Goal: Task Accomplishment & Management: Use online tool/utility

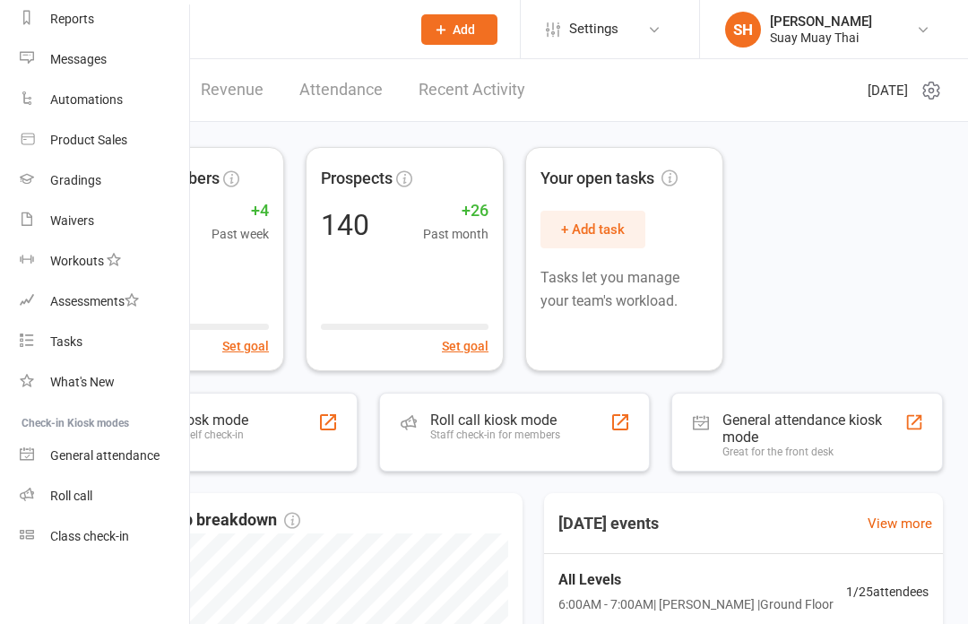
scroll to position [238, 2]
click at [109, 548] on link "Class check-in" at bounding box center [104, 536] width 169 height 40
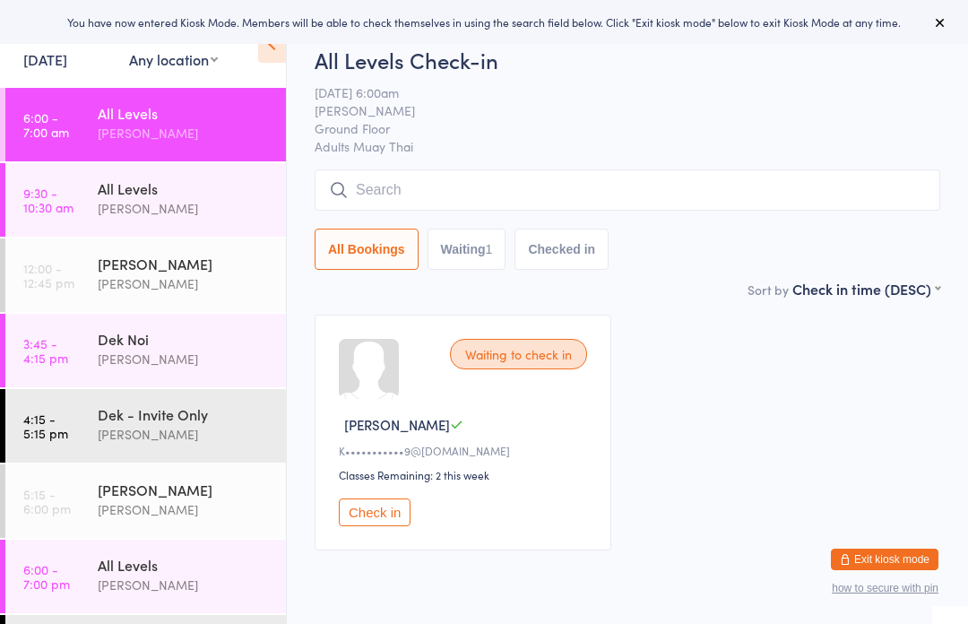
click at [463, 200] on input "search" at bounding box center [627, 189] width 625 height 41
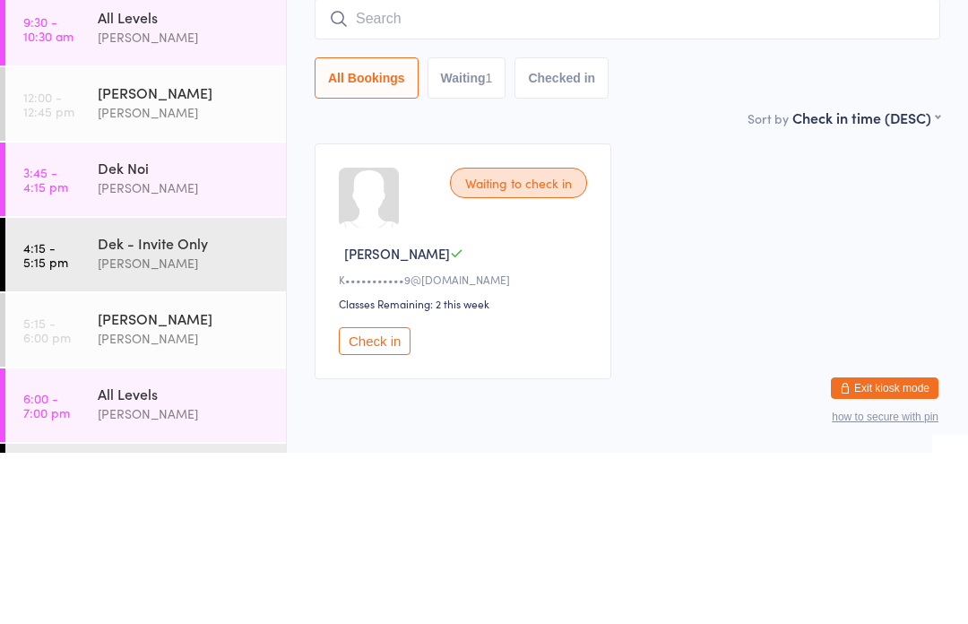
scroll to position [73, 0]
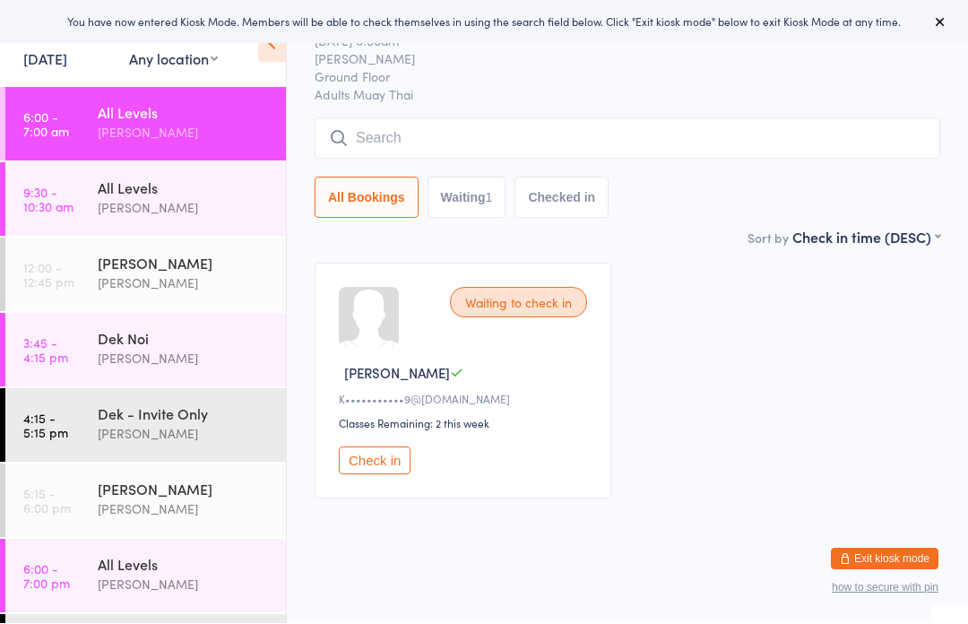
click at [396, 447] on button "Check in" at bounding box center [375, 461] width 72 height 28
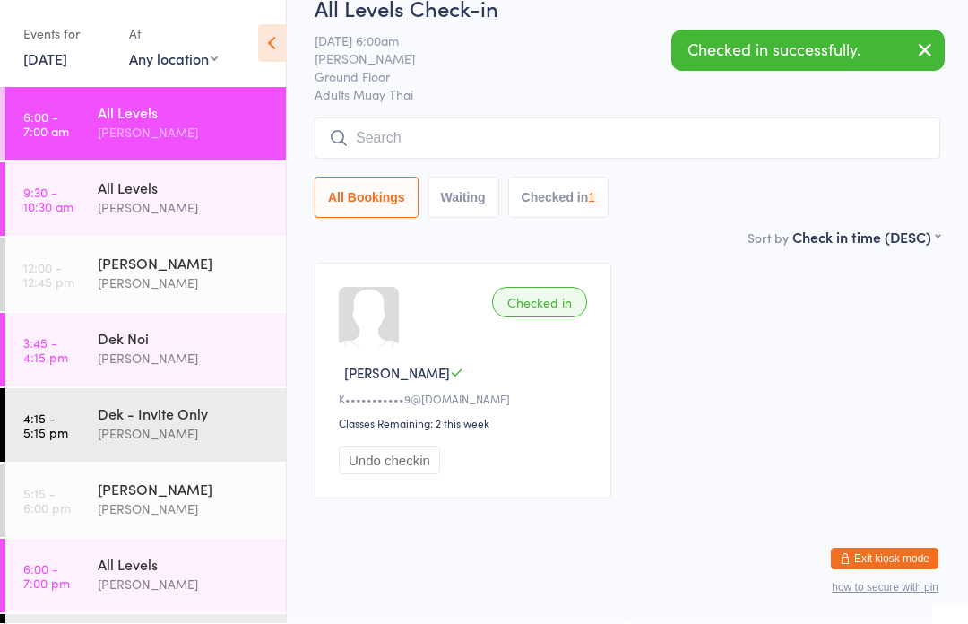
click at [559, 118] on input "search" at bounding box center [627, 138] width 625 height 41
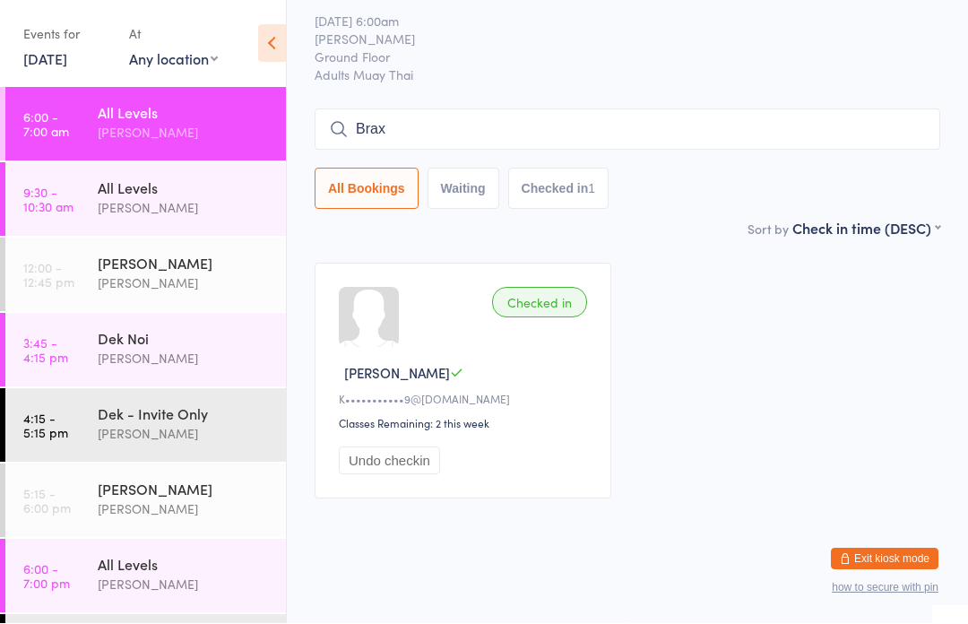
click at [710, 109] on input "Brax" at bounding box center [627, 129] width 625 height 41
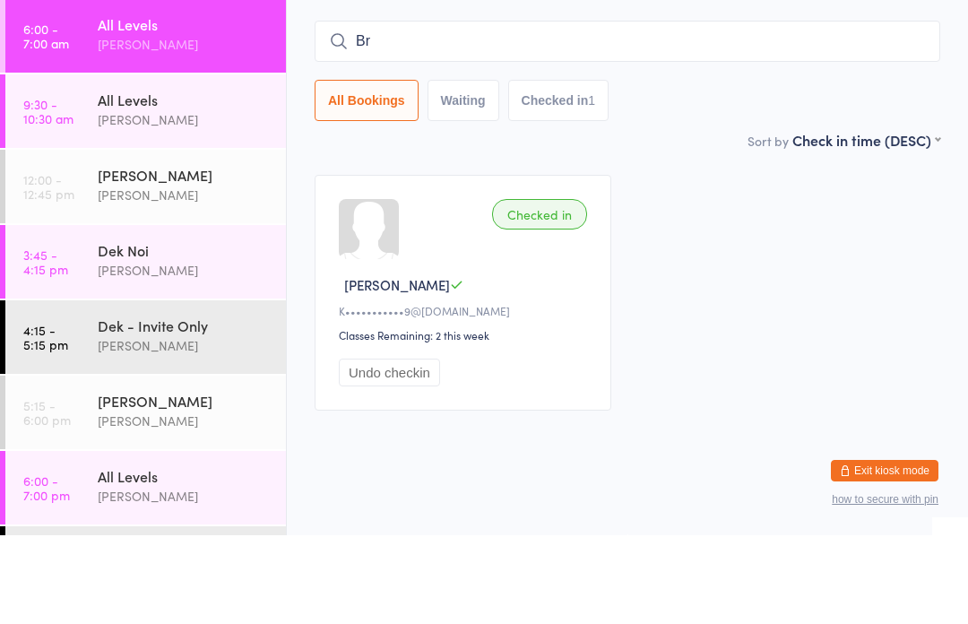
type input "B"
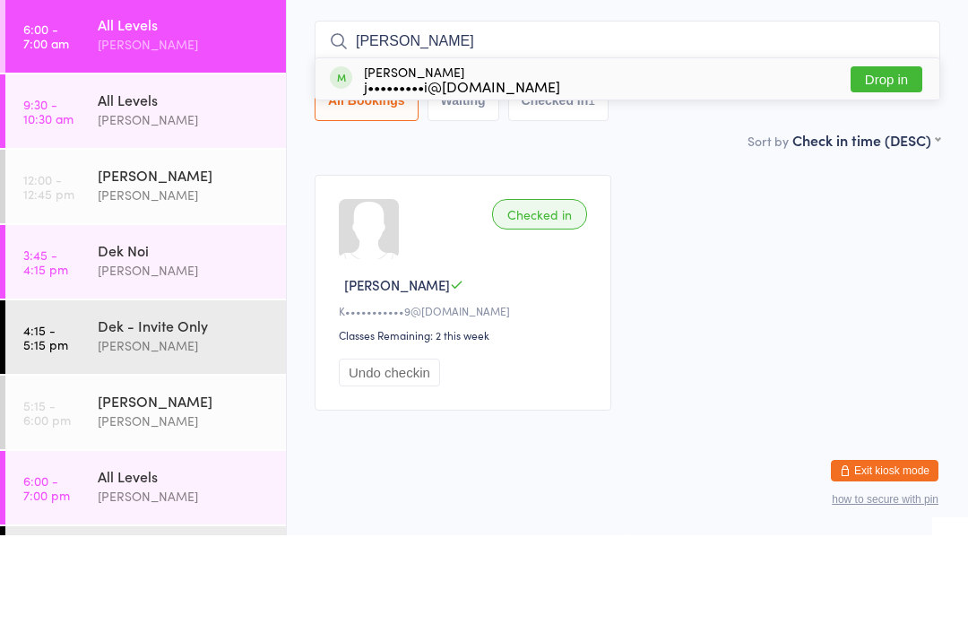
type input "Kreena"
click at [889, 155] on button "Drop in" at bounding box center [886, 168] width 72 height 26
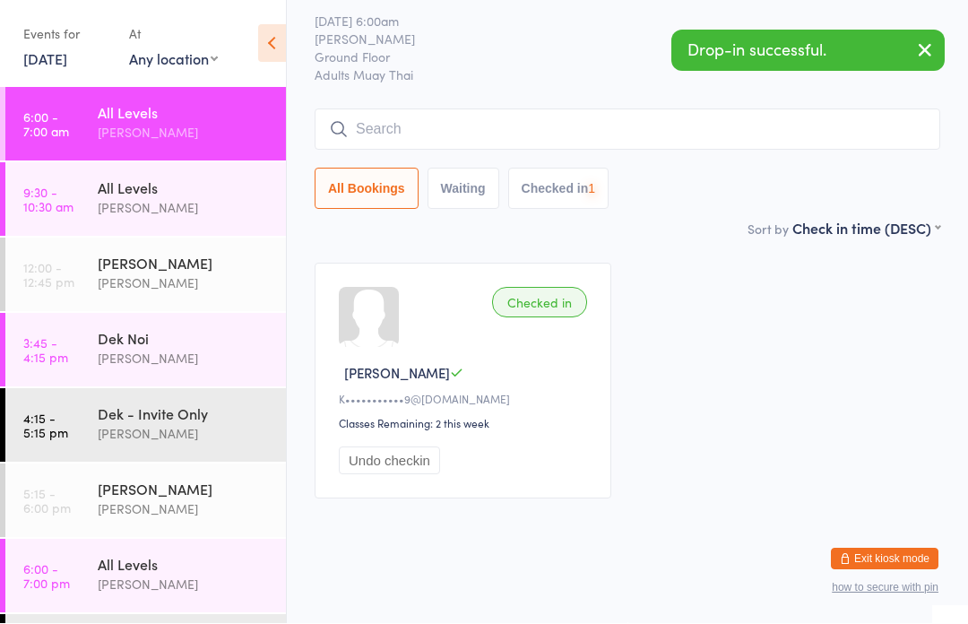
click at [665, 123] on input "search" at bounding box center [627, 129] width 625 height 41
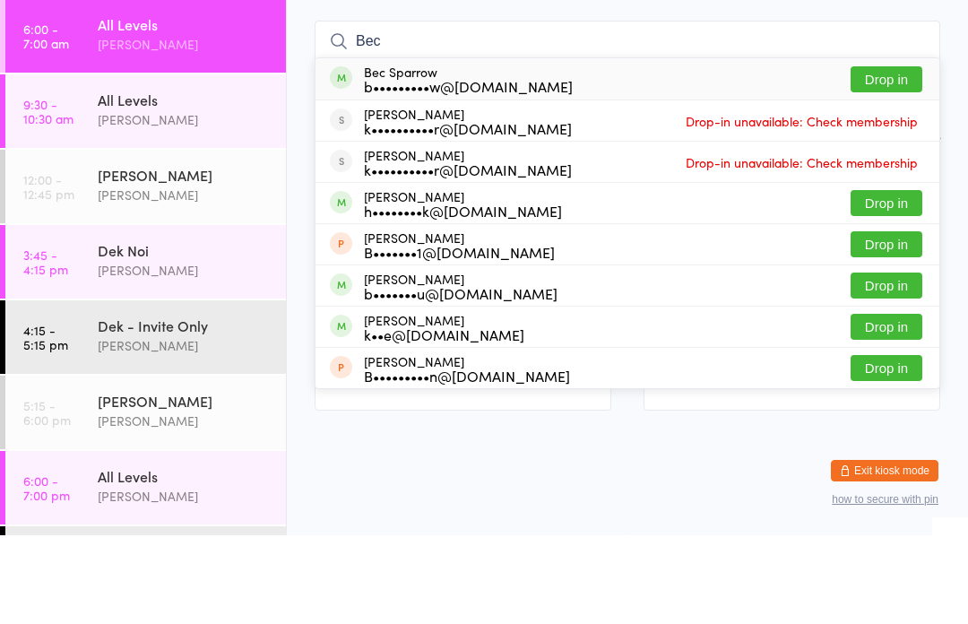
type input "Bec"
click at [887, 155] on button "Drop in" at bounding box center [886, 168] width 72 height 26
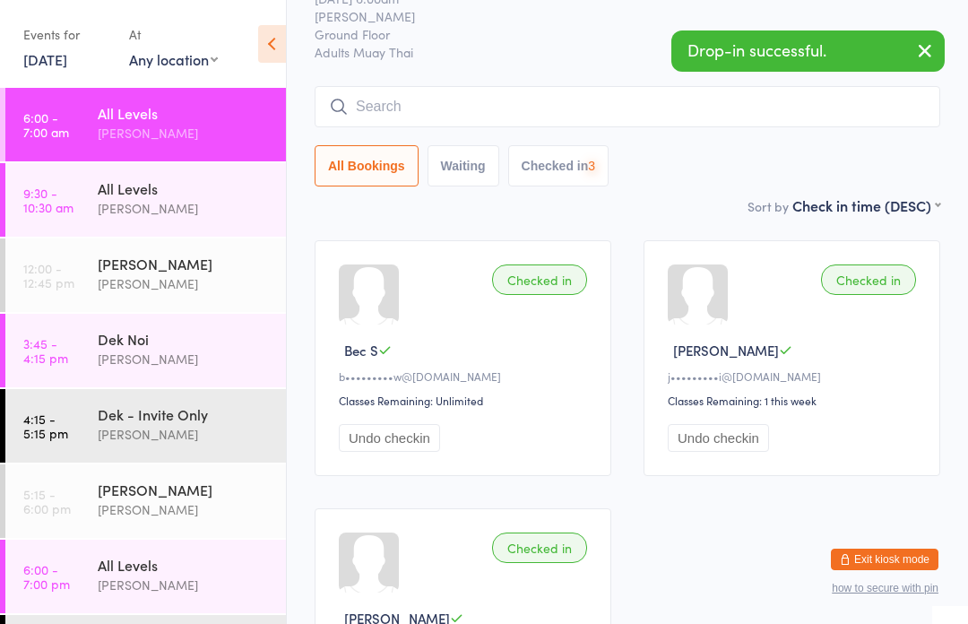
click at [742, 111] on input "search" at bounding box center [627, 106] width 625 height 41
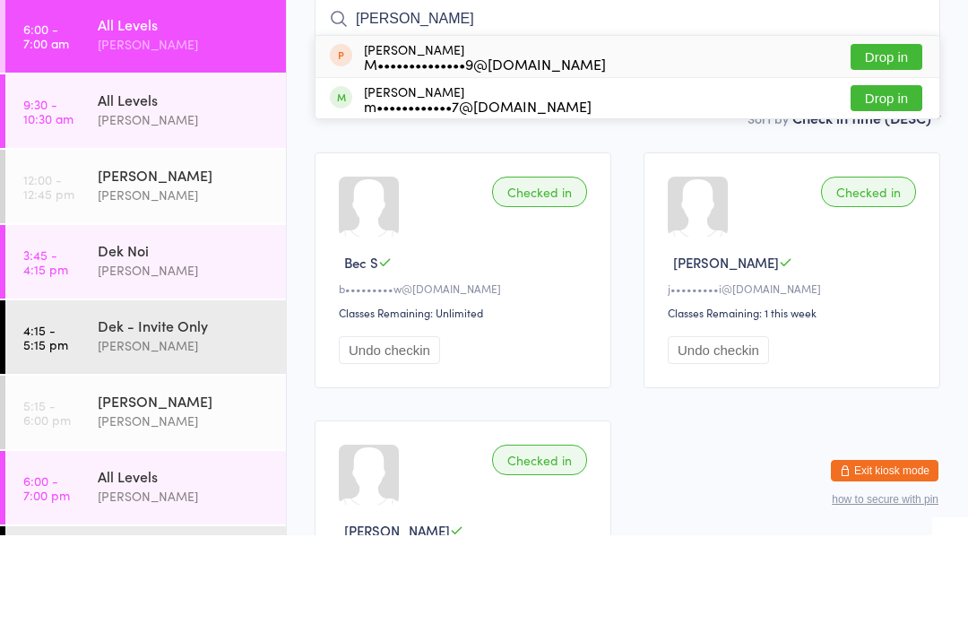
type input "Mel"
click at [892, 174] on button "Drop in" at bounding box center [886, 187] width 72 height 26
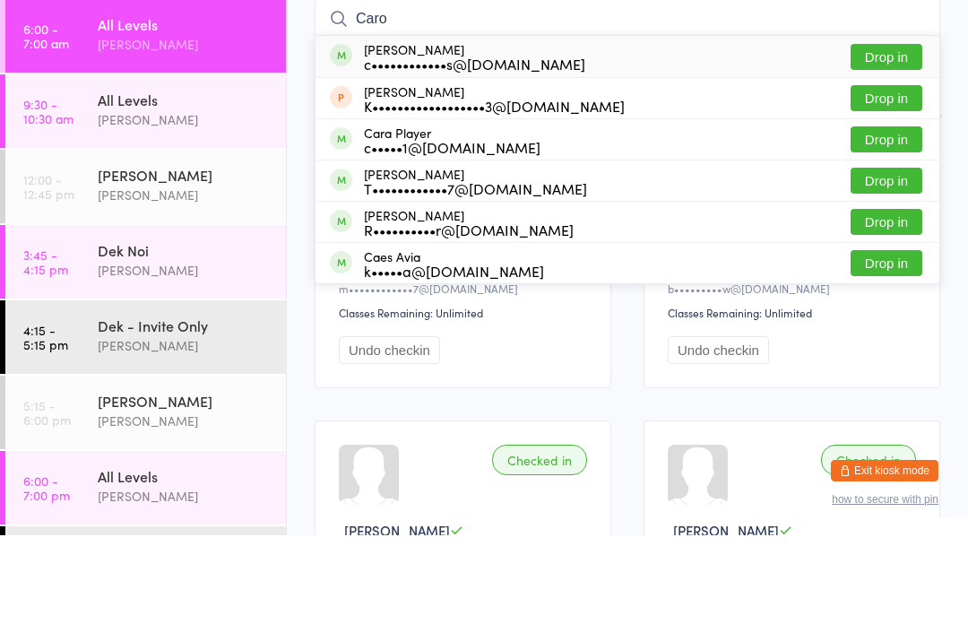
type input "Caro"
click at [889, 133] on button "Drop in" at bounding box center [886, 146] width 72 height 26
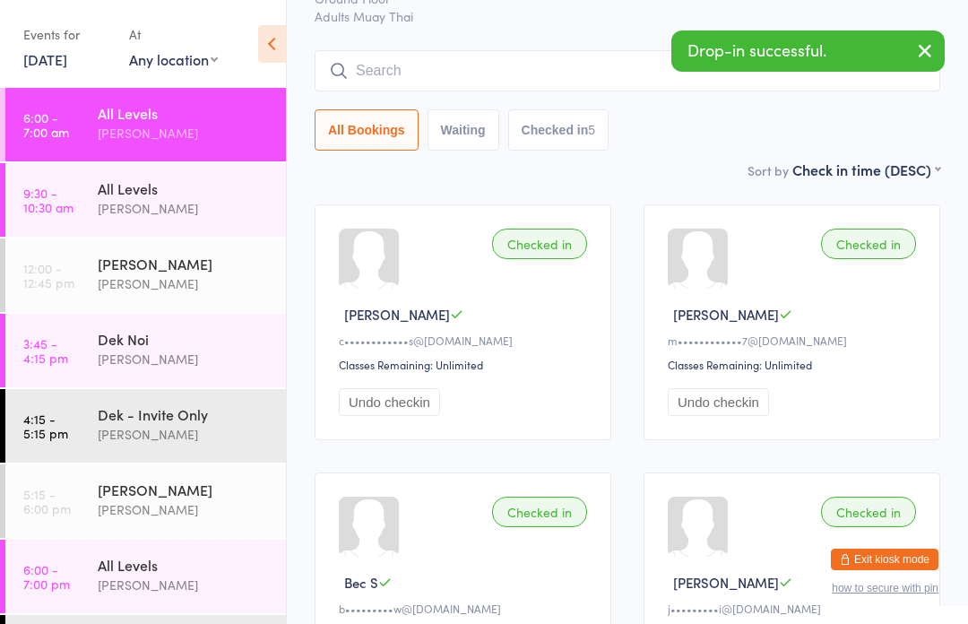
scroll to position [0, 0]
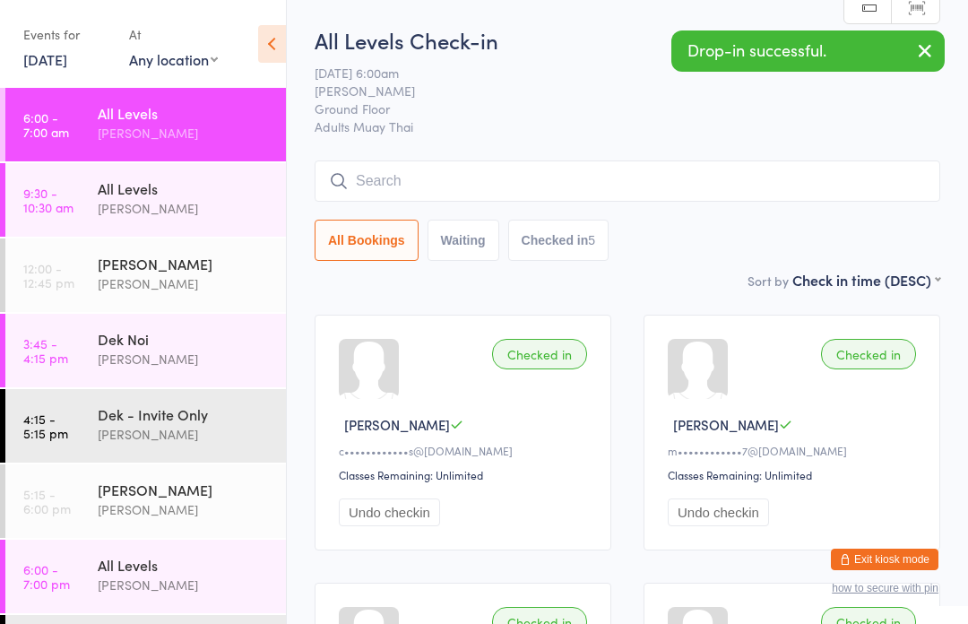
click at [610, 185] on input "search" at bounding box center [627, 180] width 625 height 41
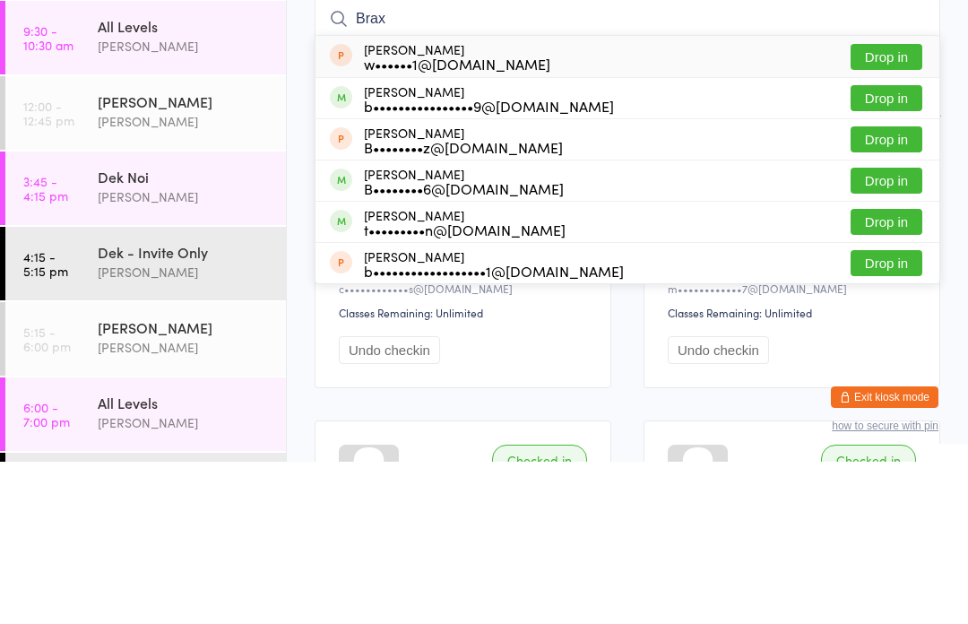
type input "Brax"
click at [891, 247] on button "Drop in" at bounding box center [886, 260] width 72 height 26
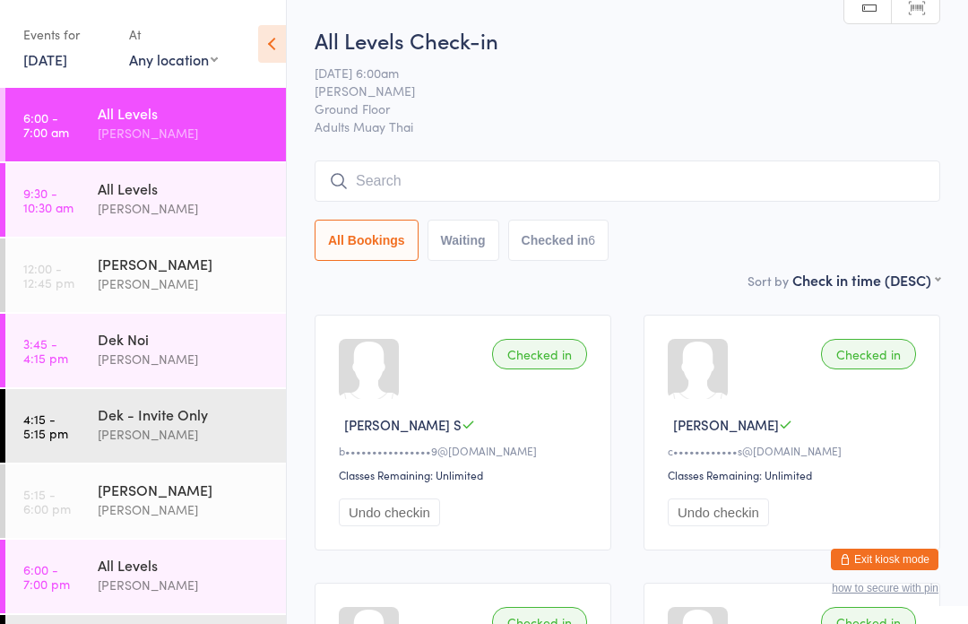
click at [687, 184] on input "search" at bounding box center [627, 180] width 625 height 41
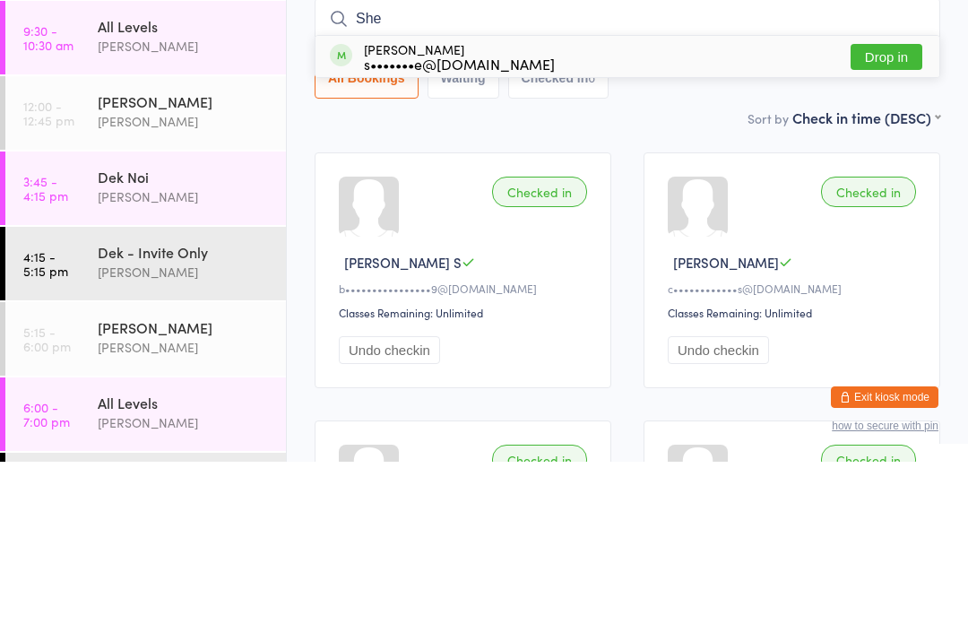
type input "She"
click at [891, 206] on button "Drop in" at bounding box center [886, 219] width 72 height 26
